Goal: Task Accomplishment & Management: Manage account settings

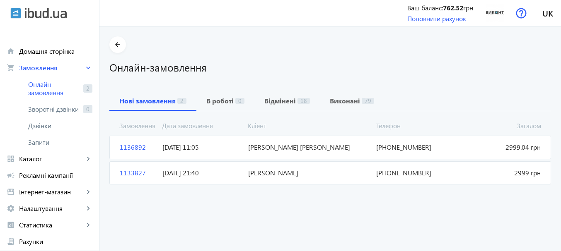
click at [313, 147] on span "[PERSON_NAME] [PERSON_NAME]" at bounding box center [309, 147] width 128 height 9
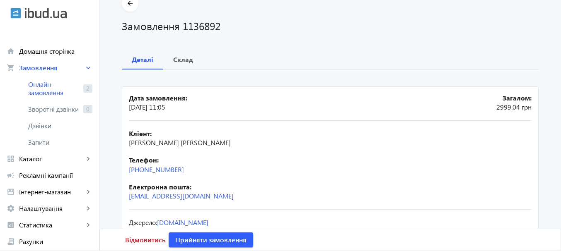
scroll to position [85, 0]
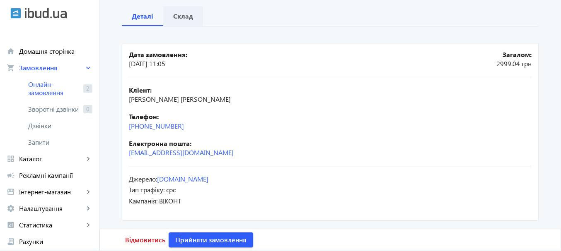
click at [183, 14] on b "Склад" at bounding box center [183, 16] width 20 height 7
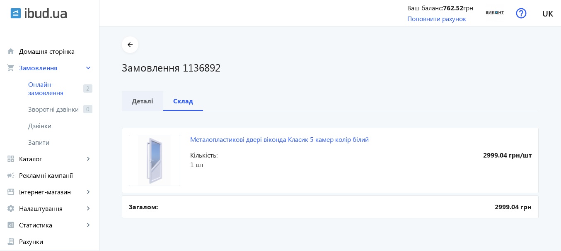
click at [147, 99] on b "Деталі" at bounding box center [143, 101] width 22 height 7
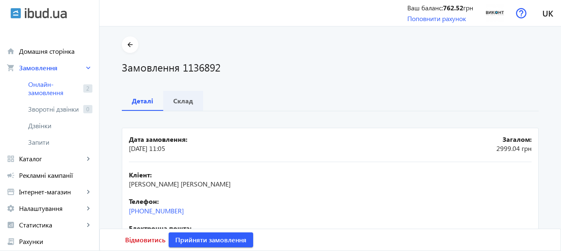
click at [173, 99] on b "Склад" at bounding box center [183, 101] width 20 height 7
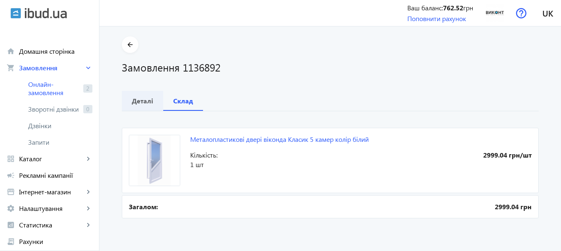
click at [147, 105] on span "Деталі" at bounding box center [143, 101] width 22 height 20
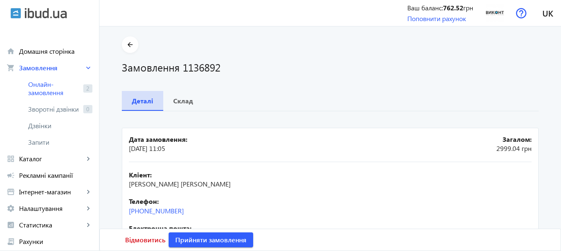
click at [147, 105] on span "Деталі" at bounding box center [143, 101] width 22 height 20
click at [196, 240] on span "Прийняти замовлення" at bounding box center [210, 240] width 71 height 9
click at [196, 240] on span "Замовлення опрацьоване" at bounding box center [216, 240] width 82 height 9
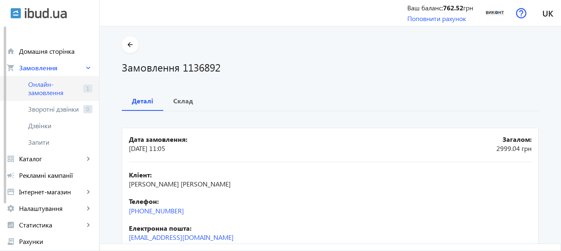
click at [63, 91] on span "Онлайн-замовлення" at bounding box center [54, 88] width 52 height 17
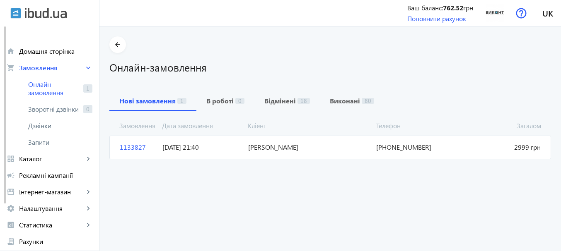
click at [280, 149] on span "[PERSON_NAME]" at bounding box center [309, 147] width 128 height 9
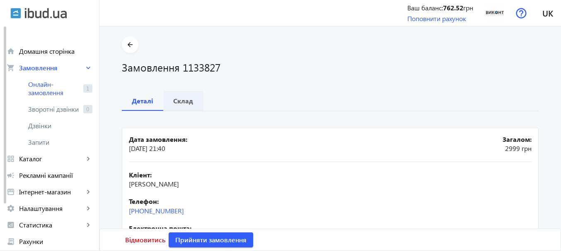
click at [183, 99] on b "Склад" at bounding box center [183, 101] width 20 height 7
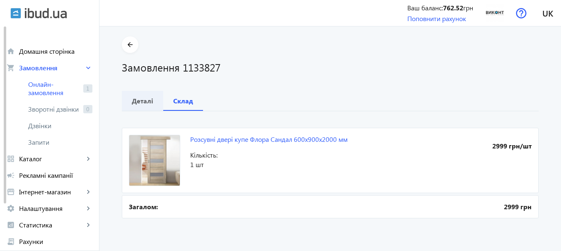
click at [137, 99] on b "Деталі" at bounding box center [143, 101] width 22 height 7
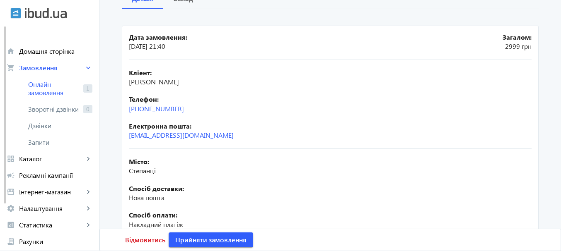
scroll to position [163, 0]
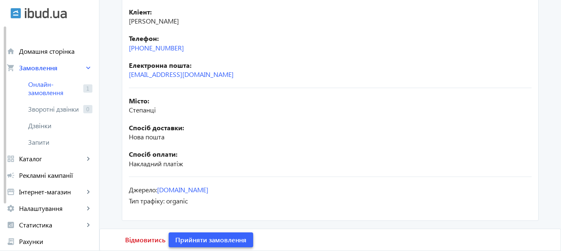
click at [226, 237] on span "Прийняти замовлення" at bounding box center [210, 240] width 71 height 9
click at [223, 237] on span "Замовлення опрацьоване" at bounding box center [216, 240] width 82 height 9
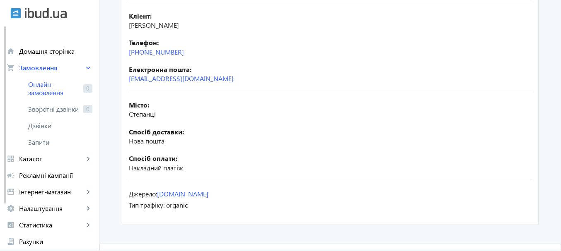
scroll to position [0, 0]
